Goal: Task Accomplishment & Management: Use online tool/utility

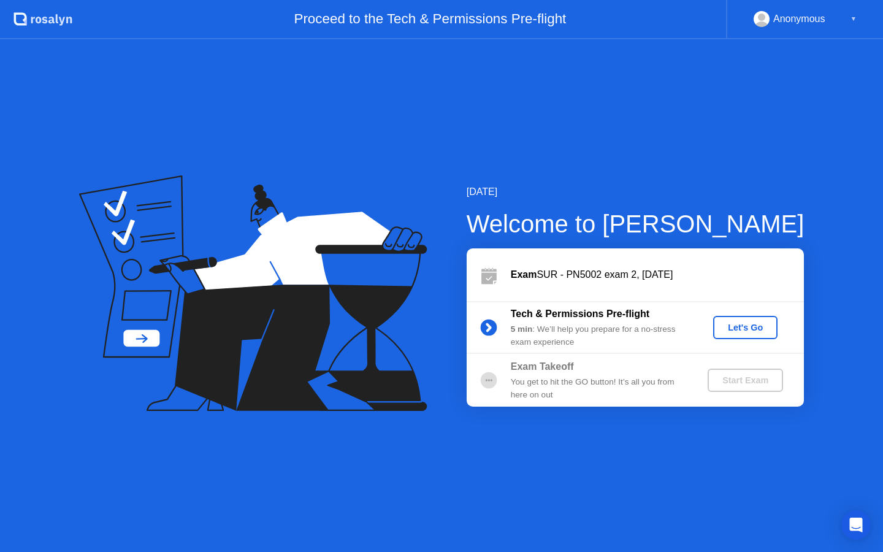
click at [751, 328] on div "Let's Go" at bounding box center [745, 327] width 55 height 10
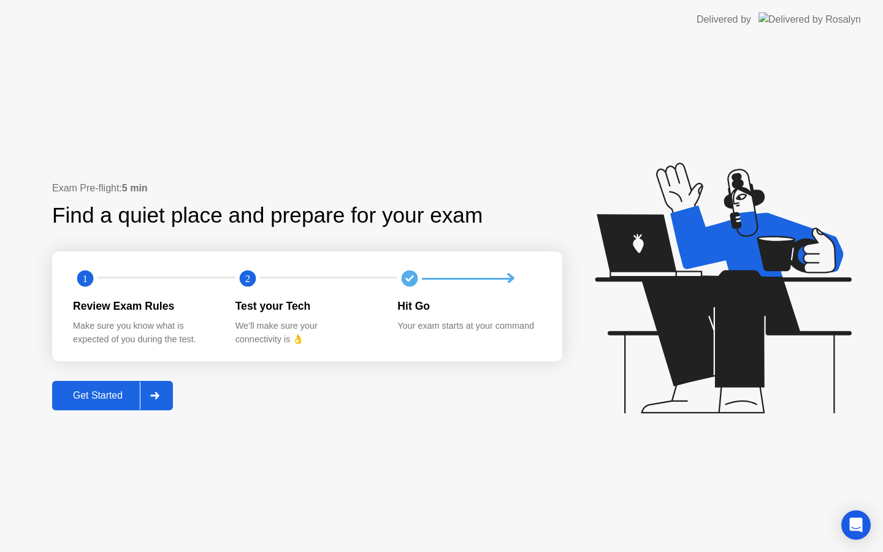
click at [159, 395] on icon at bounding box center [154, 395] width 9 height 7
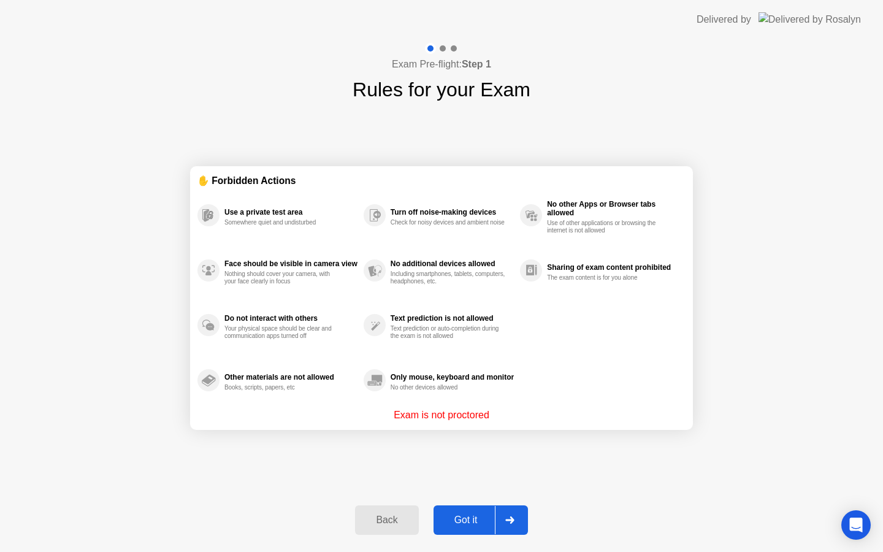
click at [459, 506] on button "Got it" at bounding box center [480, 519] width 94 height 29
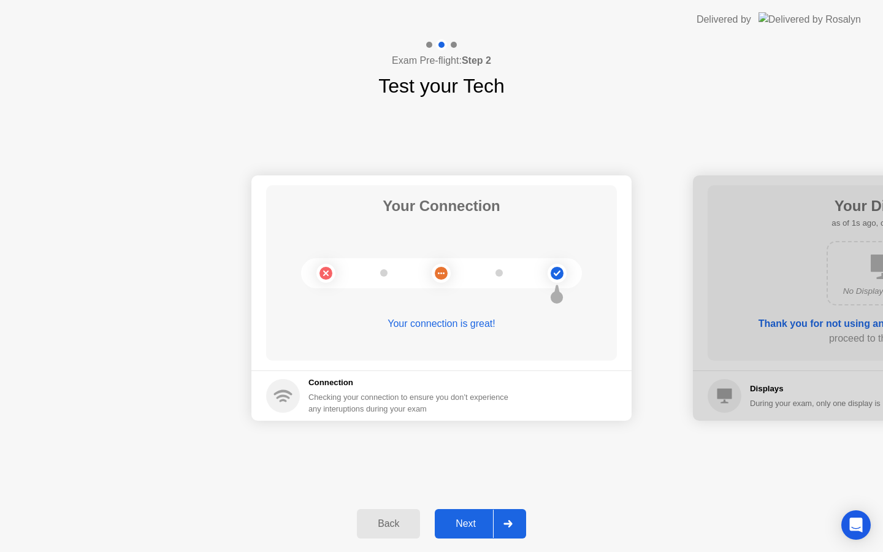
click at [473, 519] on div "Next" at bounding box center [465, 523] width 55 height 11
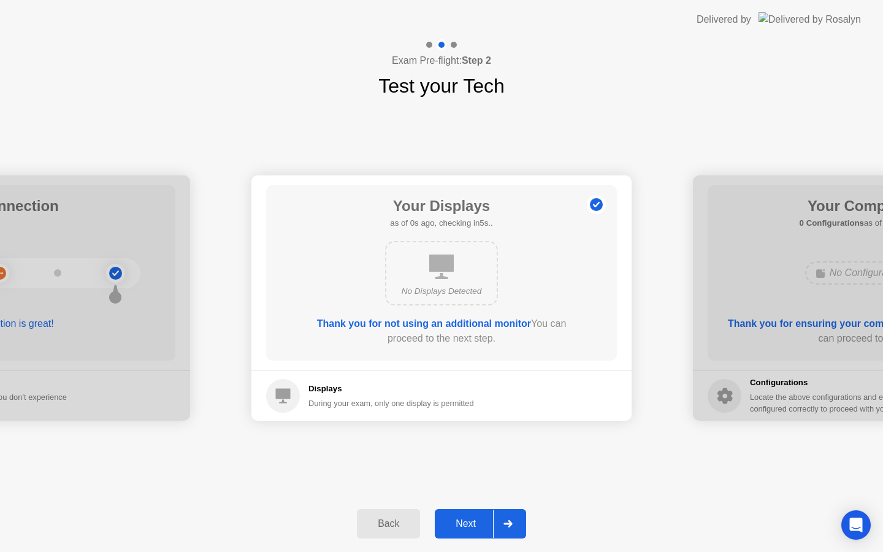
click at [473, 519] on div "Next" at bounding box center [465, 523] width 55 height 11
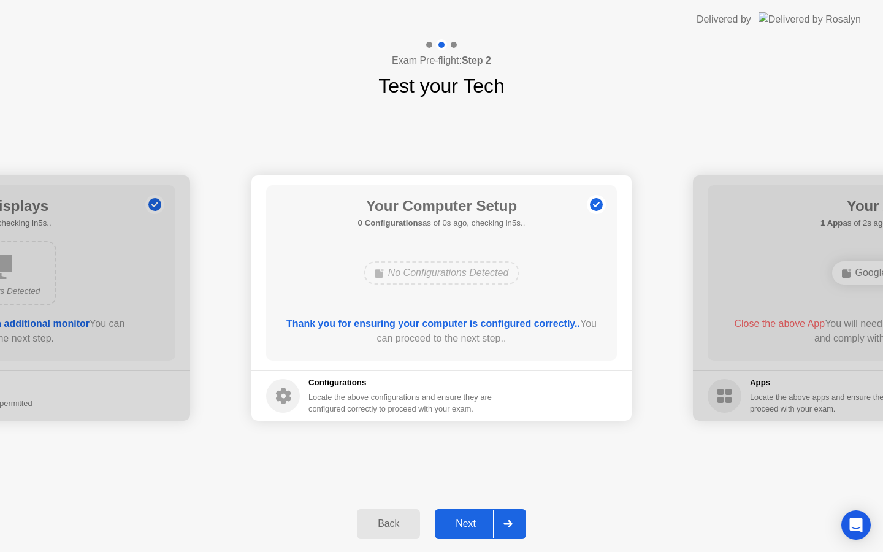
click at [473, 520] on div "Next" at bounding box center [465, 523] width 55 height 11
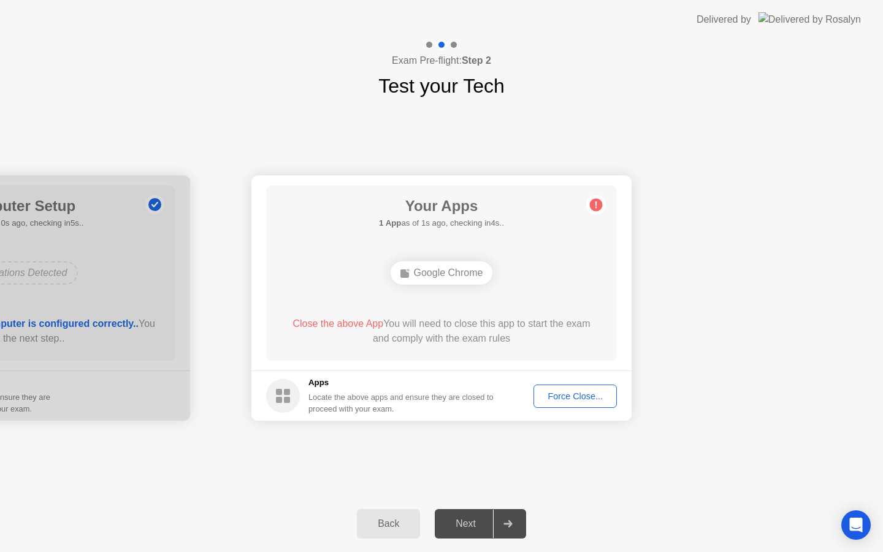
click at [562, 394] on div "Force Close..." at bounding box center [575, 396] width 75 height 10
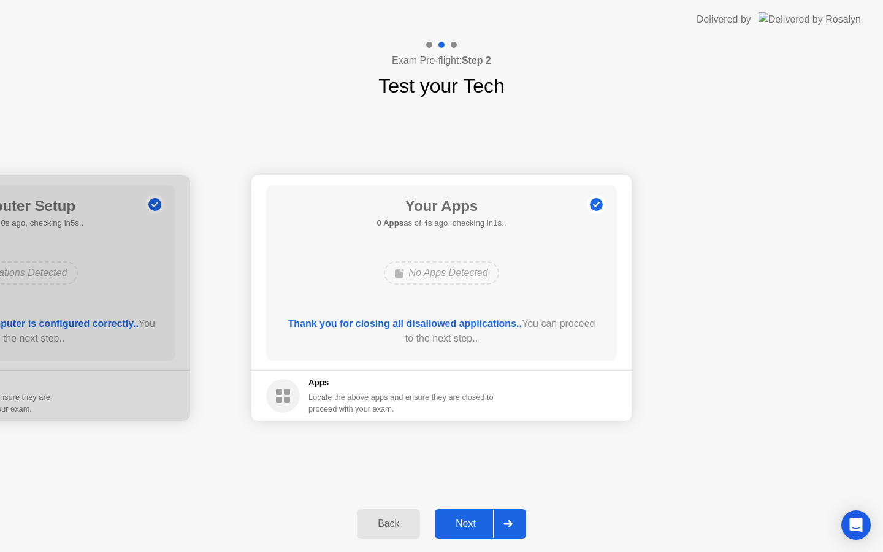
click at [462, 534] on button "Next" at bounding box center [480, 523] width 91 height 29
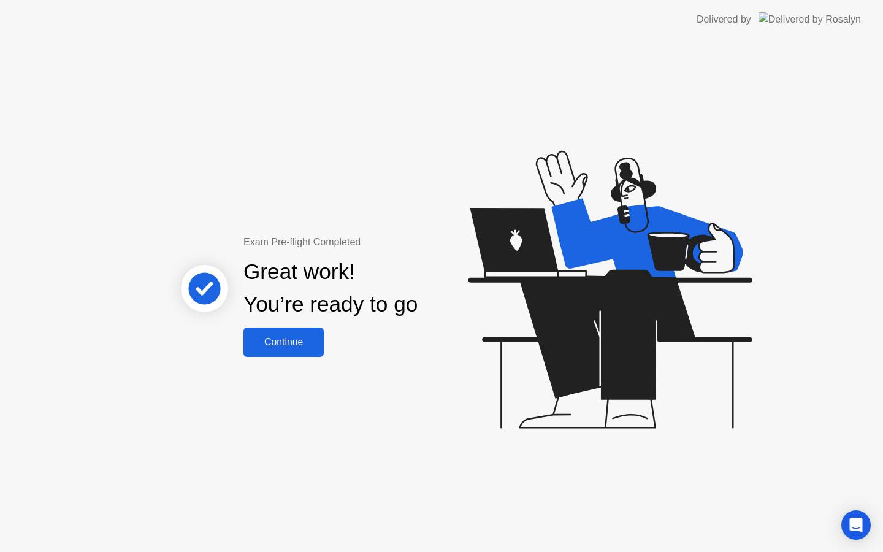
click at [283, 346] on div "Continue" at bounding box center [283, 342] width 73 height 11
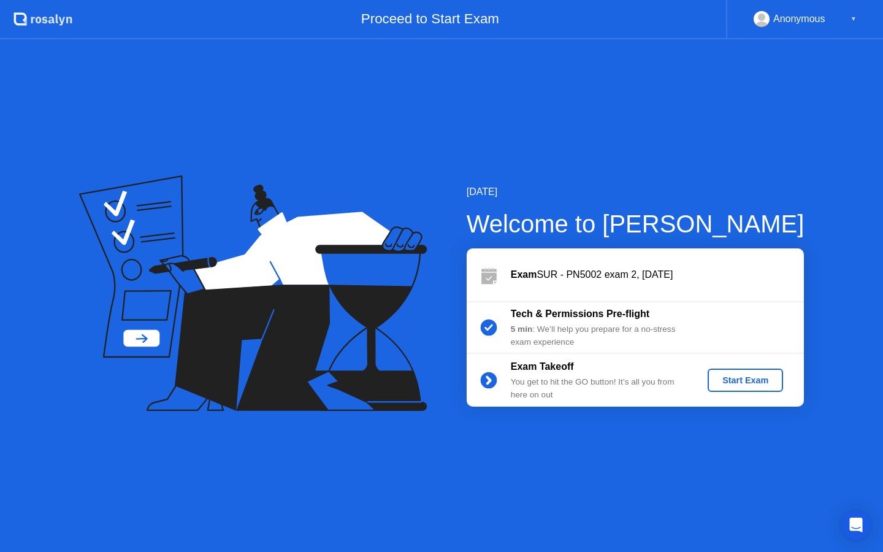
click at [765, 380] on div "Start Exam" at bounding box center [745, 380] width 66 height 10
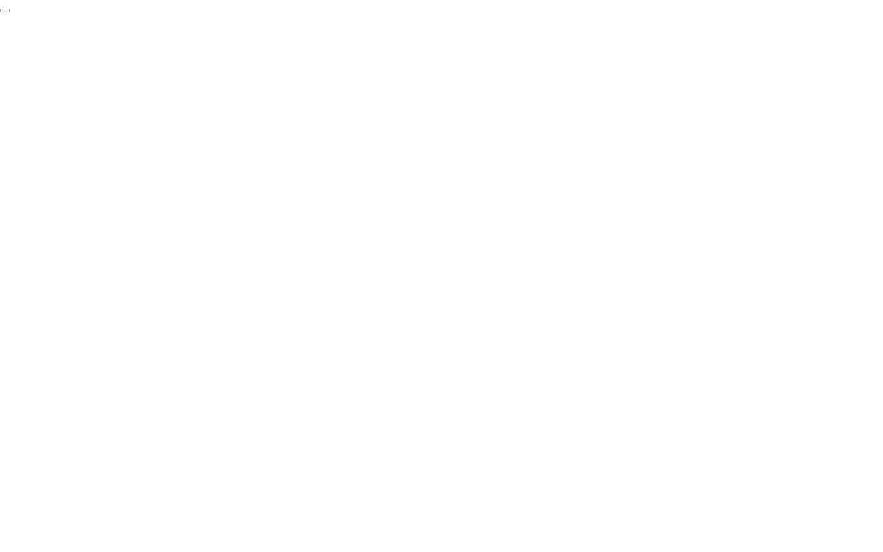
click div "End Proctoring Session"
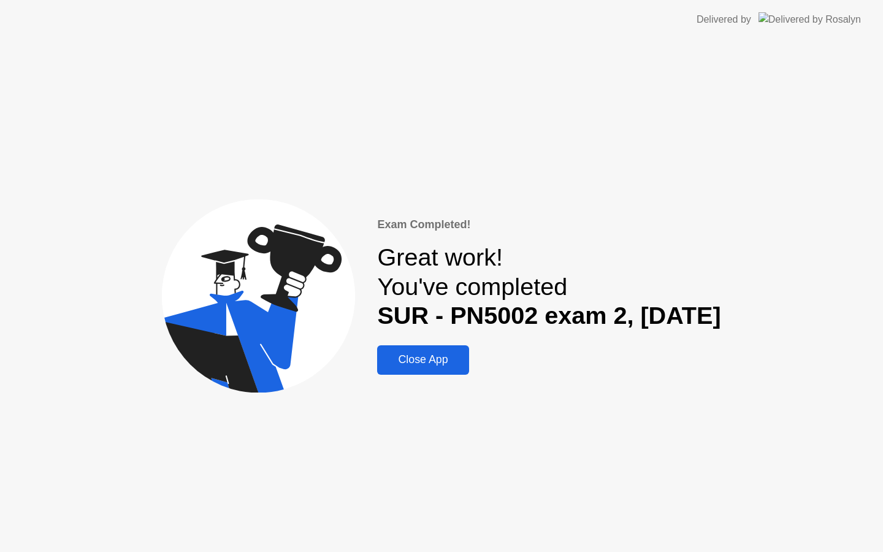
click at [416, 359] on div "Close App" at bounding box center [423, 359] width 84 height 13
